Goal: Find specific page/section: Find specific page/section

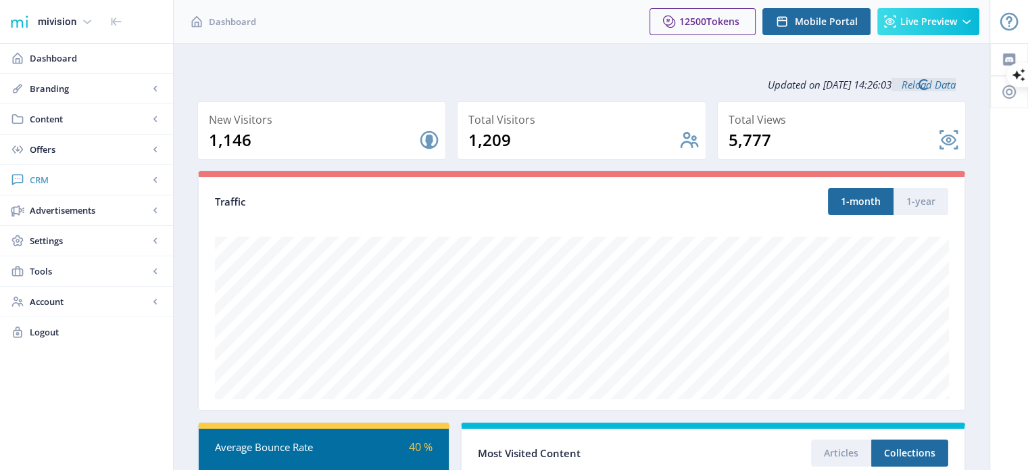
click at [66, 186] on link "CRM" at bounding box center [86, 180] width 173 height 30
click at [72, 208] on span "Readers" at bounding box center [101, 210] width 116 height 14
